Goal: Information Seeking & Learning: Learn about a topic

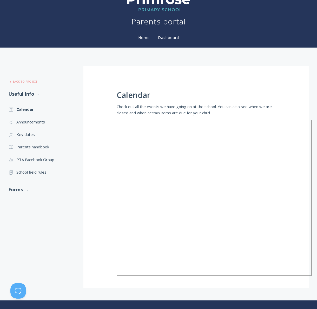
scroll to position [45, 0]
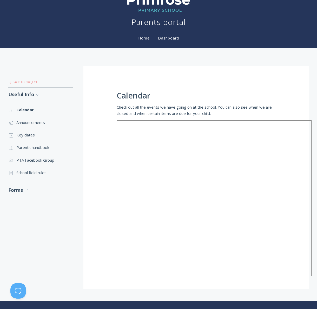
click at [18, 81] on link ".st0{fill:none;stroke:#000000;stroke-width:2;stroke-miterlimit:10;} Untitled-27…" at bounding box center [40, 82] width 65 height 11
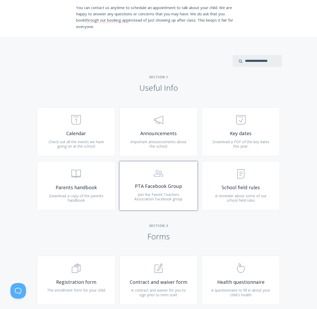
scroll to position [147, 0]
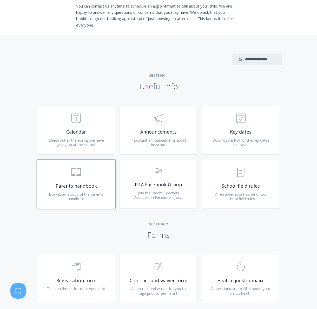
click at [70, 194] on span "Download a copy of the parents handbook" at bounding box center [76, 197] width 55 height 10
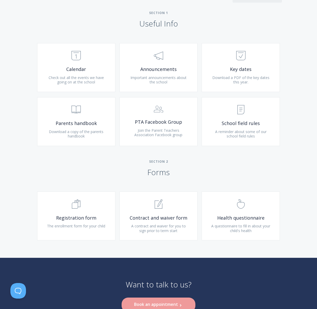
scroll to position [209, 0]
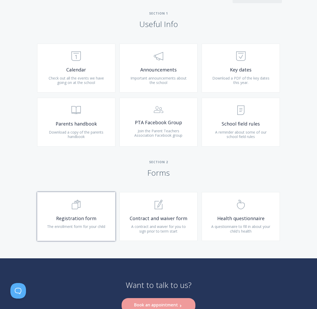
click at [99, 217] on span "Registration form" at bounding box center [76, 218] width 62 height 6
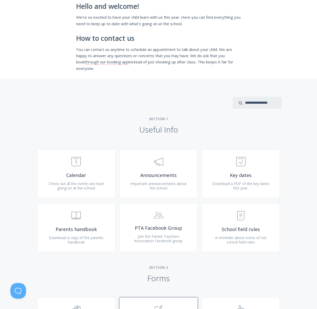
scroll to position [104, 0]
click at [133, 95] on div "Type more than three characters to get results. See search results below. No se…" at bounding box center [158, 221] width 317 height 285
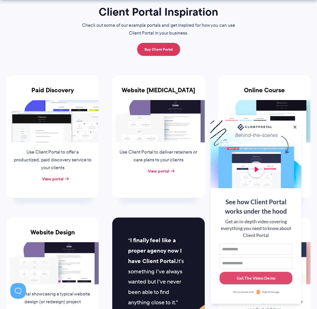
scroll to position [53, 0]
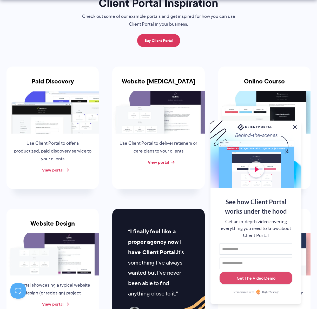
click at [295, 125] on button at bounding box center [295, 127] width 6 height 6
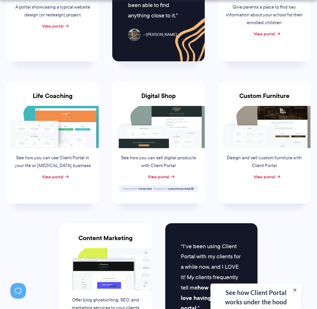
scroll to position [333, 0]
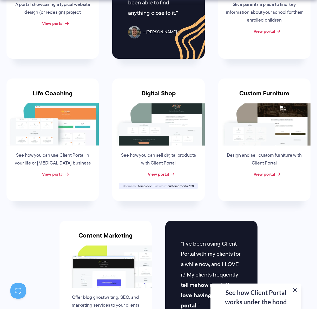
click at [296, 289] on button at bounding box center [295, 290] width 6 height 6
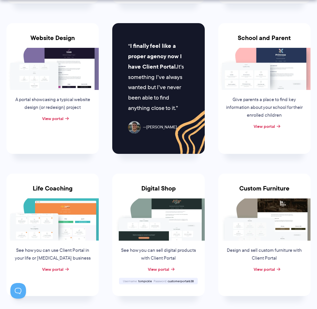
scroll to position [249, 0]
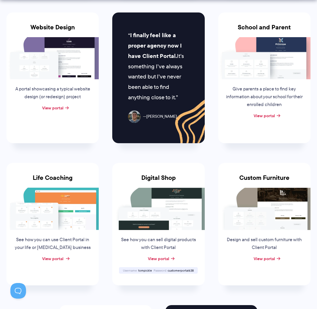
click at [60, 258] on link "View portal" at bounding box center [52, 258] width 21 height 6
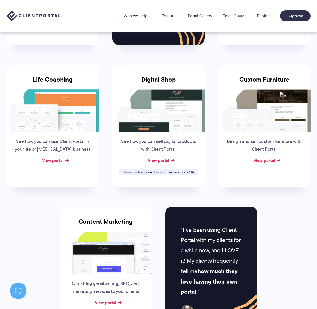
scroll to position [0, 0]
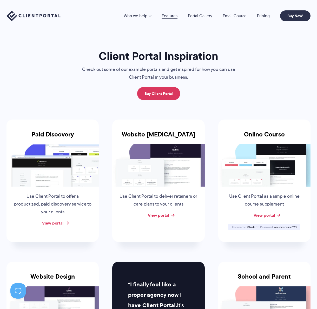
click at [169, 14] on link "Features" at bounding box center [170, 16] width 16 height 4
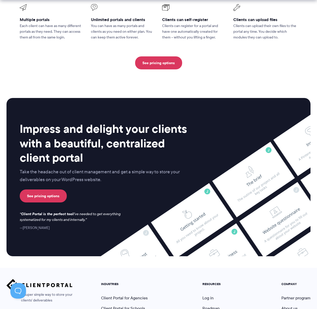
scroll to position [1289, 0]
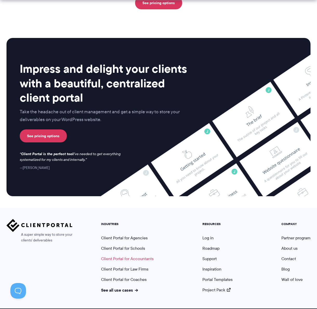
click at [134, 256] on link "Client Portal for Accountants" at bounding box center [127, 259] width 52 height 6
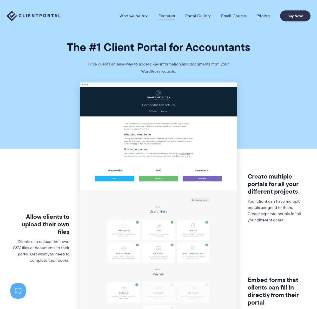
click at [160, 14] on link "Features" at bounding box center [166, 15] width 16 height 5
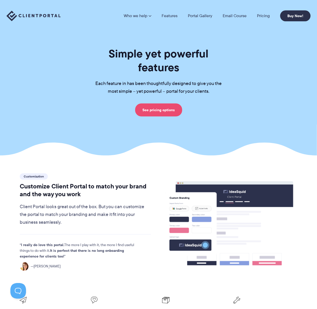
click at [167, 103] on link "See pricing options" at bounding box center [158, 109] width 47 height 13
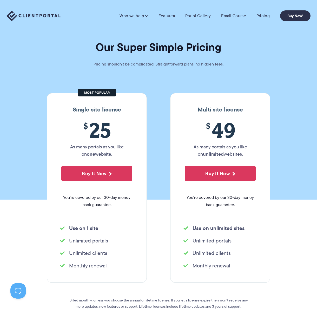
click at [190, 14] on link "Portal Gallery" at bounding box center [197, 15] width 25 height 5
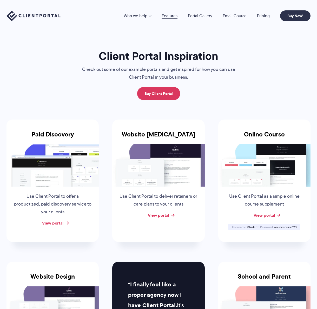
click at [168, 17] on link "Features" at bounding box center [170, 16] width 16 height 4
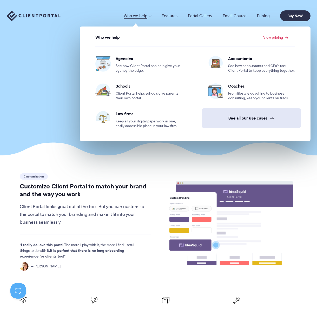
click at [241, 121] on link "See all our use cases →" at bounding box center [251, 117] width 99 height 19
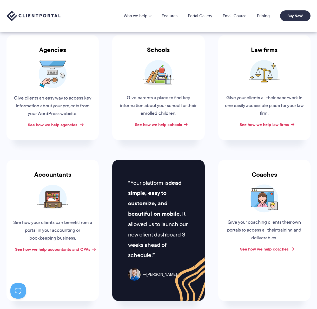
click at [64, 123] on link "See how we help agencies" at bounding box center [53, 125] width 50 height 6
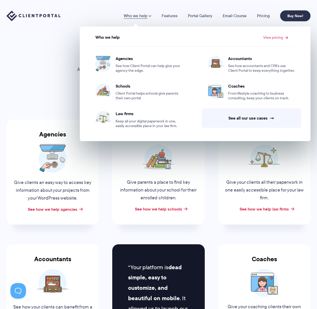
drag, startPoint x: 251, startPoint y: 239, endPoint x: 249, endPoint y: 239, distance: 2.6
click at [251, 239] on li "Coaches Give your coaching clients their own portals to access all their traini…" at bounding box center [264, 314] width 106 height 161
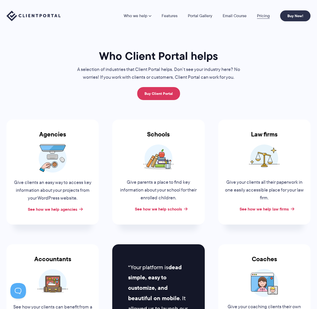
click at [265, 14] on link "Pricing" at bounding box center [263, 16] width 13 height 4
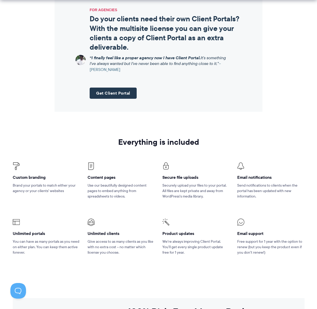
scroll to position [663, 0]
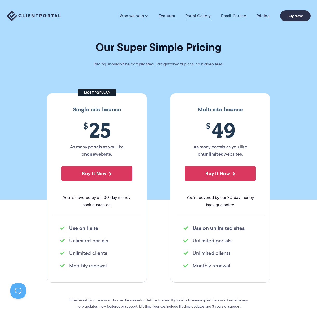
click at [200, 17] on link "Portal Gallery" at bounding box center [197, 15] width 25 height 5
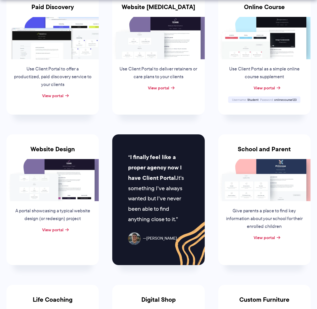
scroll to position [130, 0]
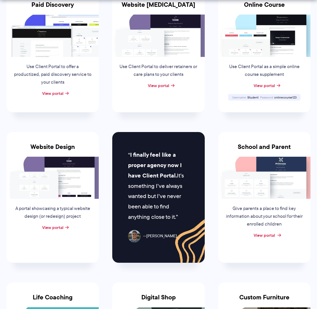
click at [267, 236] on link "View portal" at bounding box center [263, 235] width 21 height 6
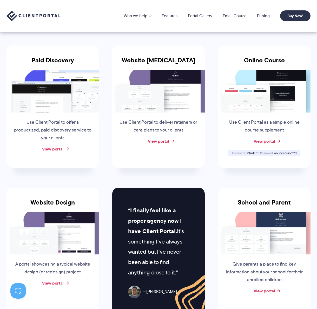
scroll to position [74, 0]
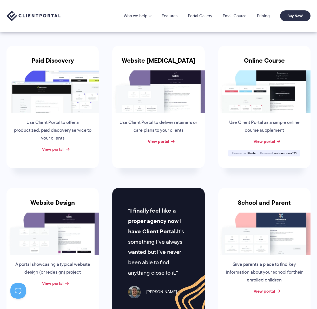
click at [58, 149] on link "View portal" at bounding box center [52, 149] width 21 height 6
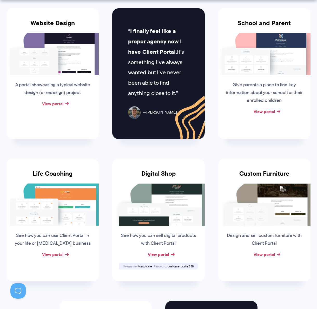
scroll to position [255, 0]
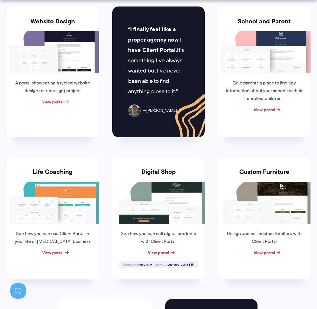
click at [59, 202] on img at bounding box center [52, 203] width 92 height 42
click at [60, 252] on link "View portal" at bounding box center [52, 252] width 21 height 6
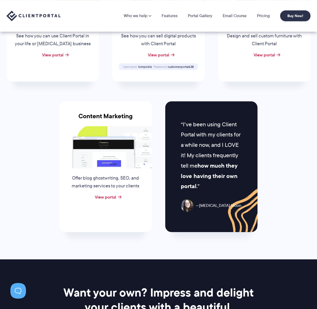
scroll to position [451, 0]
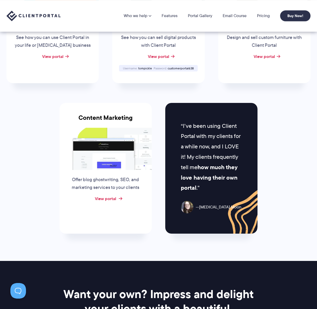
click at [109, 198] on link "View portal" at bounding box center [105, 198] width 21 height 6
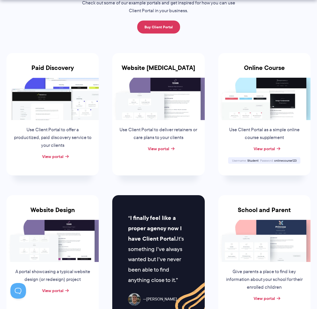
scroll to position [62, 0]
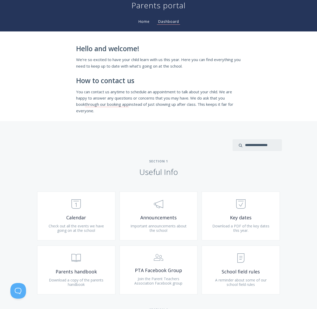
scroll to position [67, 0]
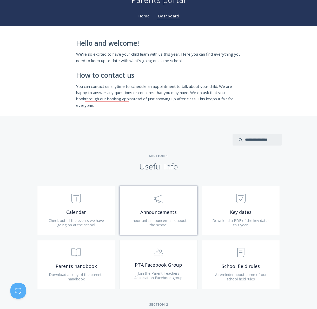
click at [169, 212] on span "Announcements" at bounding box center [159, 212] width 62 height 6
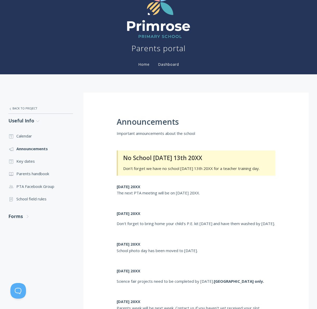
scroll to position [19, 0]
click at [165, 159] on h3 "No School [DATE] 13th 20XX" at bounding box center [196, 157] width 146 height 6
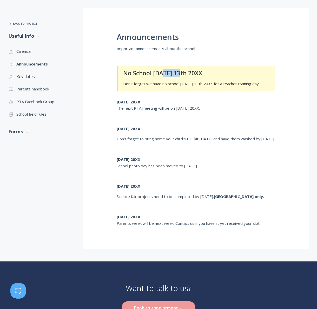
scroll to position [105, 0]
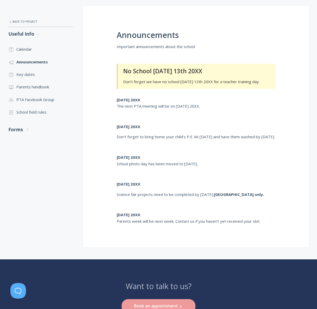
click at [134, 186] on strong "[DATE] 20XX" at bounding box center [129, 183] width 24 height 5
click at [27, 72] on link ".st0{fill:none;stroke:#000000;stroke-width:2;stroke-miterlimit:10;} Untitled-18…" at bounding box center [40, 74] width 65 height 12
click at [29, 87] on link ".st0{fill:none;stroke:#000000;stroke-width:2;stroke-miterlimit:10;} Untitled-13…" at bounding box center [40, 87] width 65 height 12
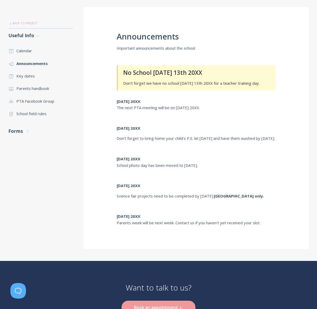
scroll to position [103, 0]
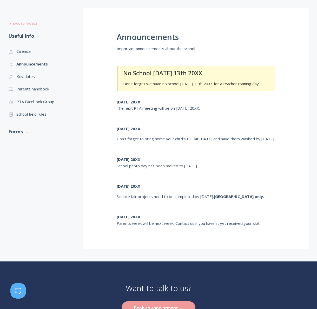
click at [22, 23] on link ".st0{fill:none;stroke:#000000;stroke-width:2;stroke-miterlimit:10;} Untitled-27…" at bounding box center [40, 23] width 65 height 11
